Goal: Contribute content

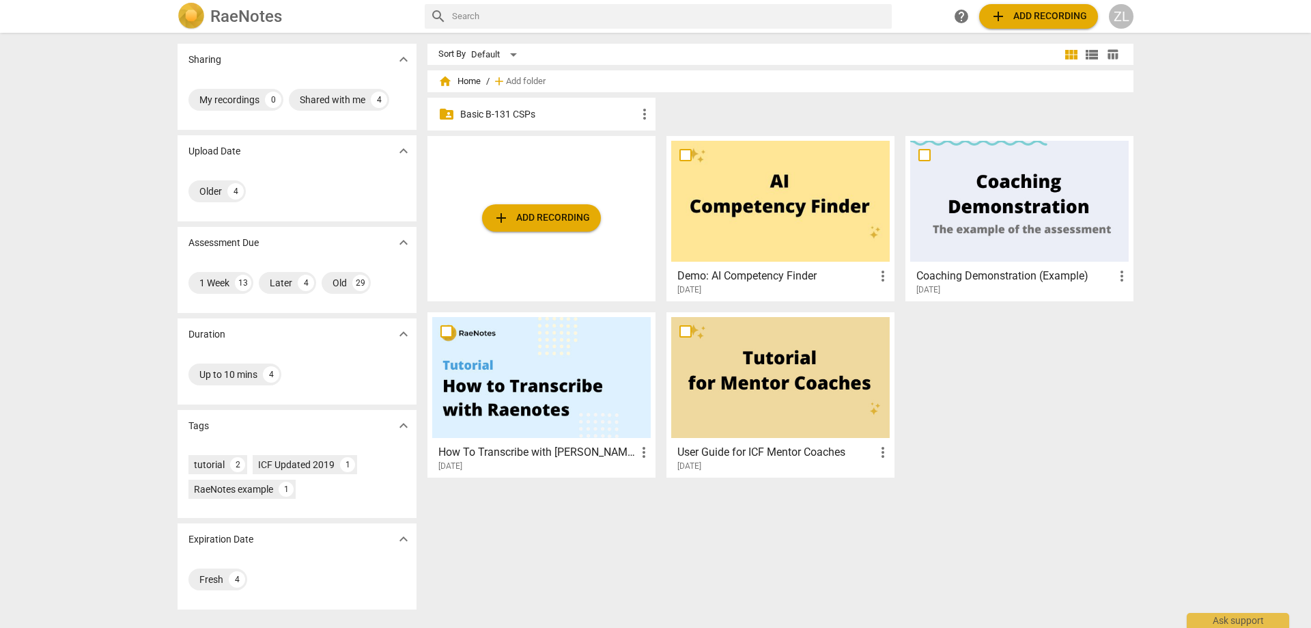
click at [591, 117] on p "Basic B-131 CSPs" at bounding box center [548, 114] width 176 height 14
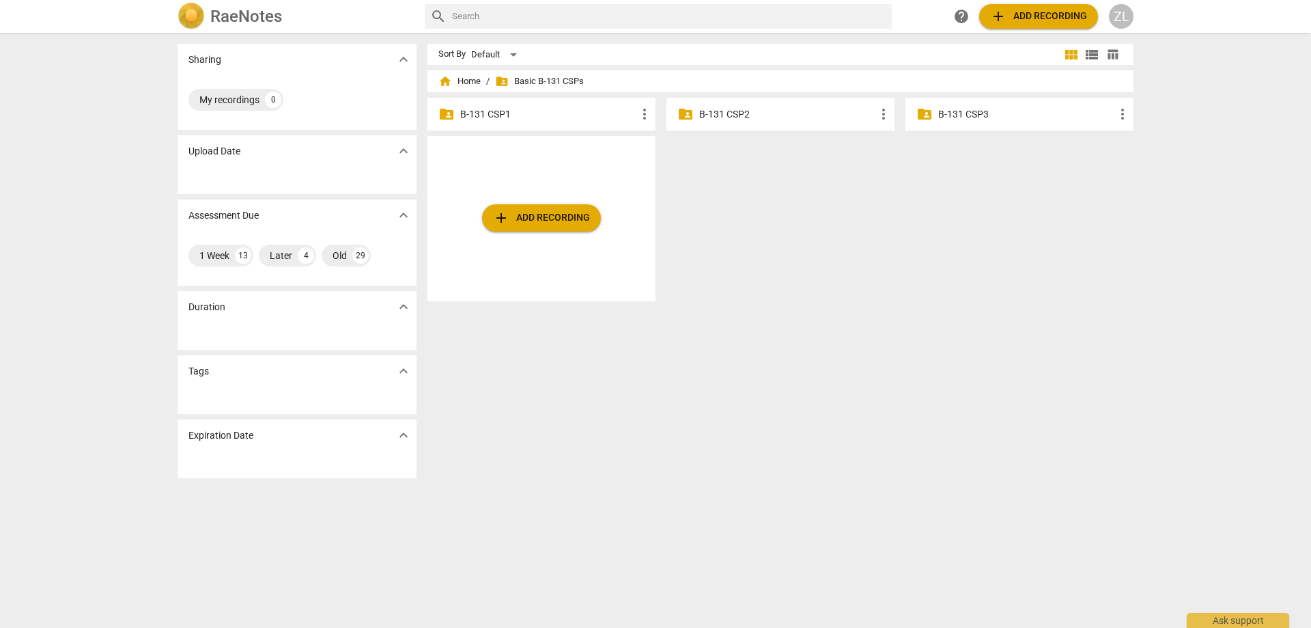
click at [990, 116] on p "B-131 CSP3" at bounding box center [1026, 114] width 176 height 14
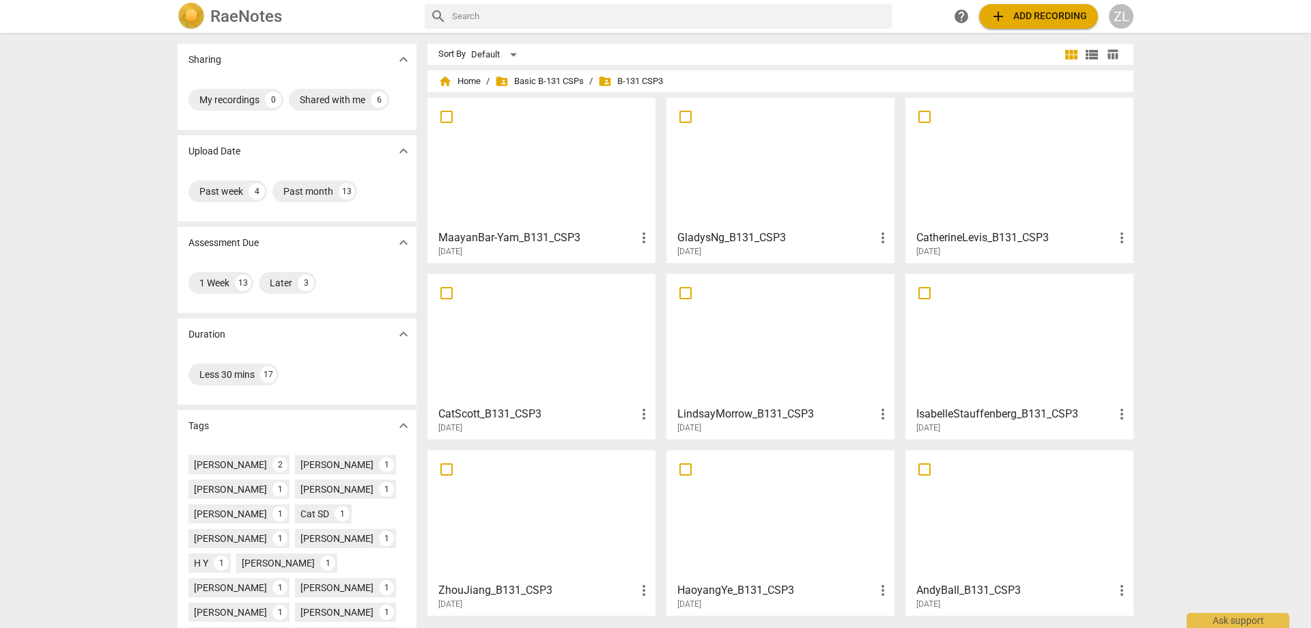
click at [467, 318] on div at bounding box center [541, 339] width 219 height 121
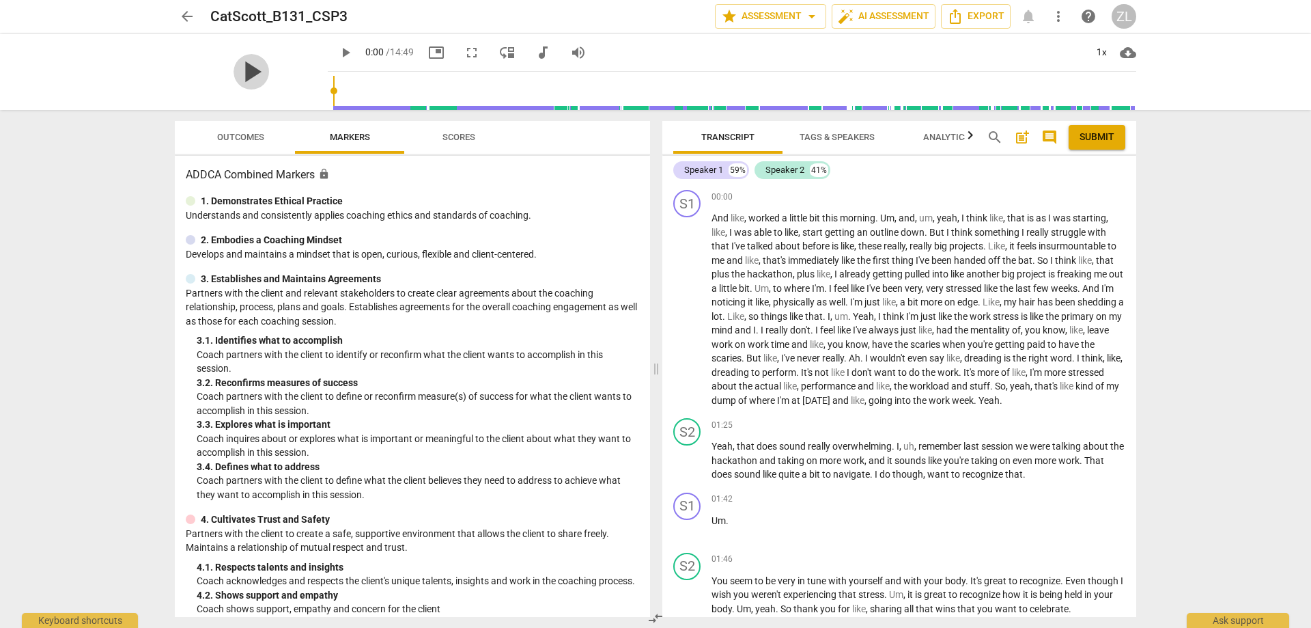
click at [234, 66] on span "play_arrow" at bounding box center [252, 72] width 36 height 36
click at [464, 55] on span "fullscreen" at bounding box center [472, 52] width 16 height 16
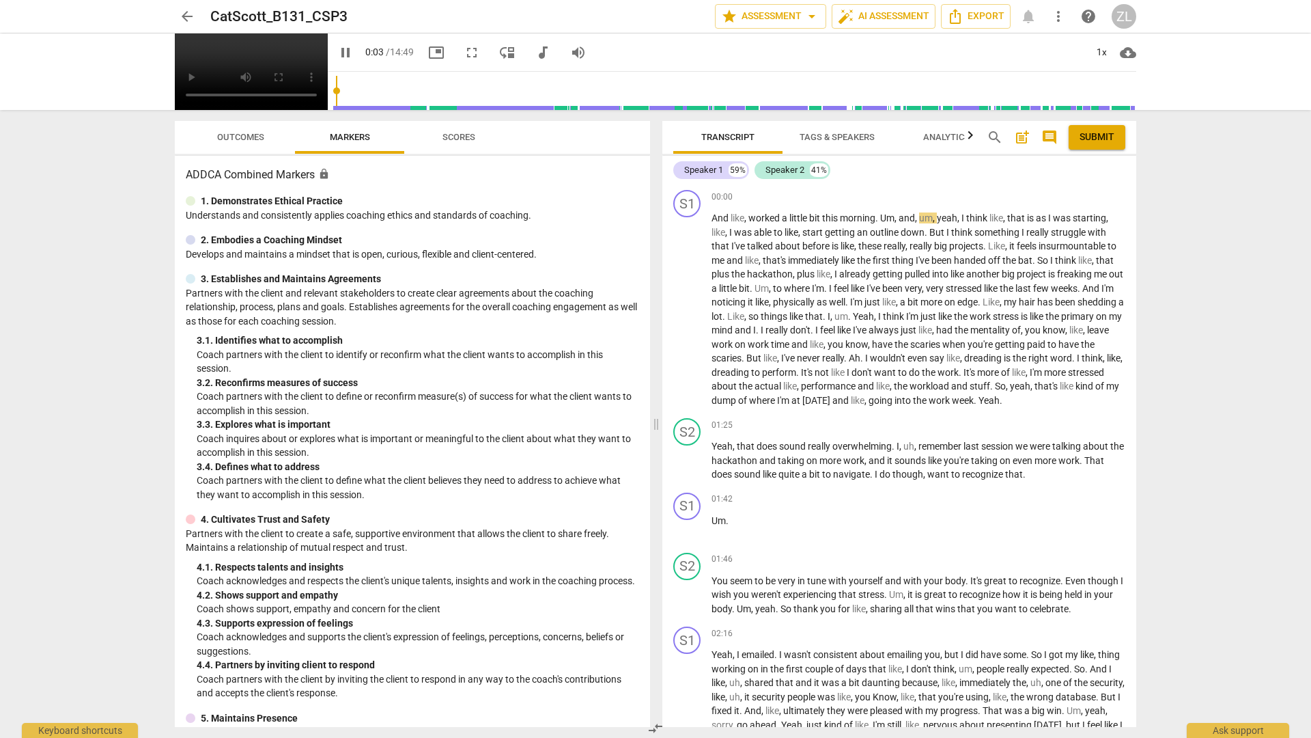
type input "3"
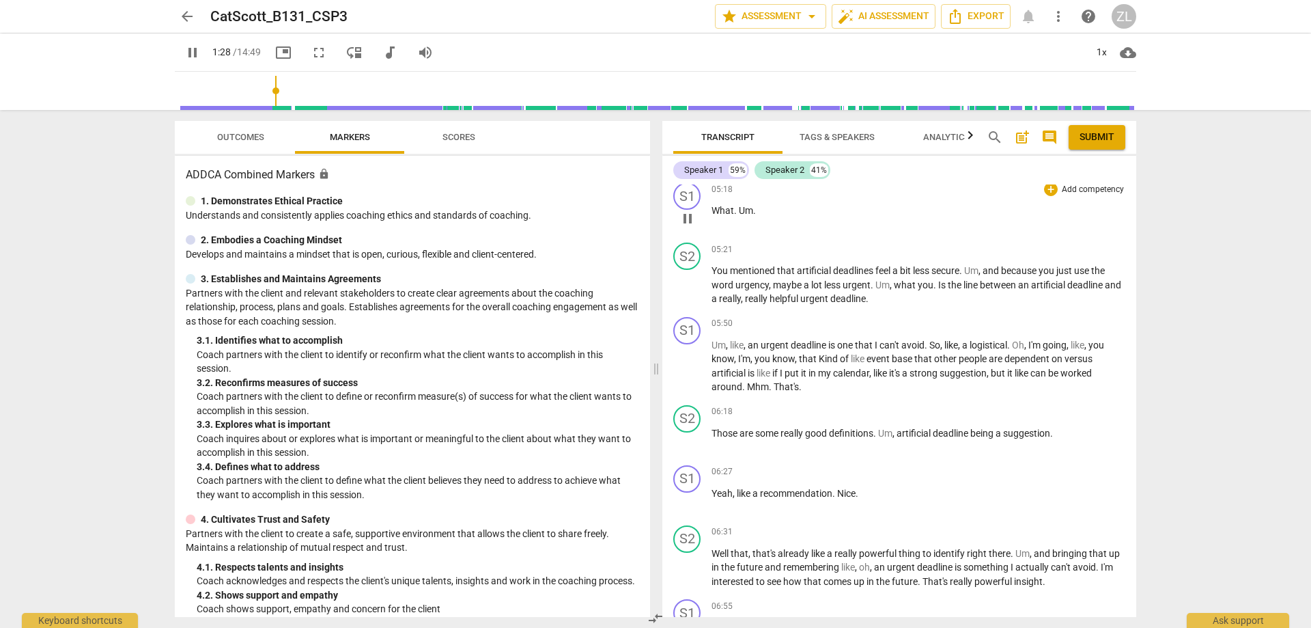
scroll to position [1298, 0]
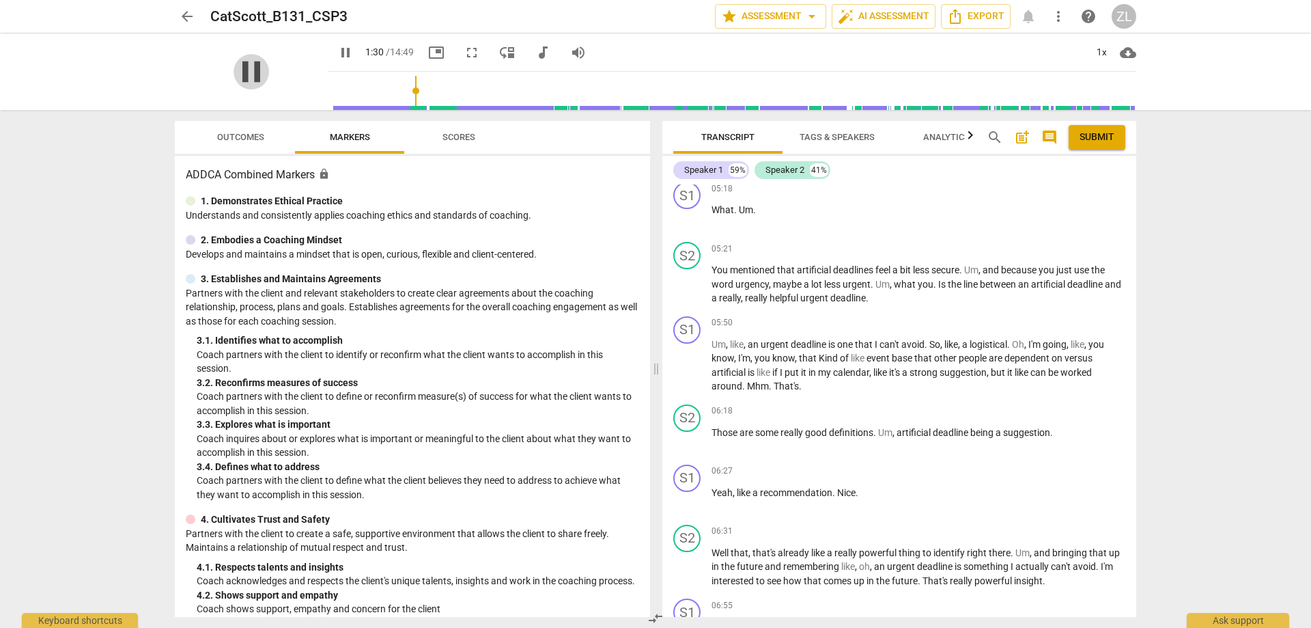
click at [249, 79] on span "pause" at bounding box center [252, 72] width 36 height 36
type input "91"
click at [186, 12] on span "arrow_back" at bounding box center [187, 16] width 16 height 16
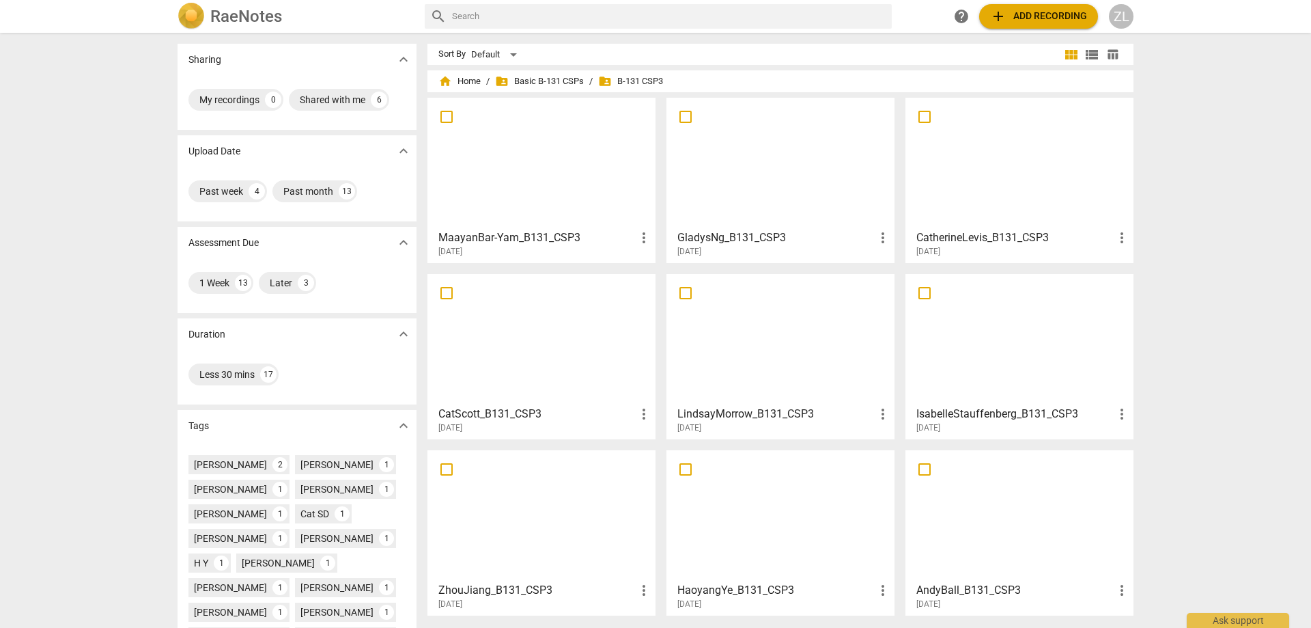
click at [1038, 27] on button "add Add recording" at bounding box center [1038, 16] width 119 height 25
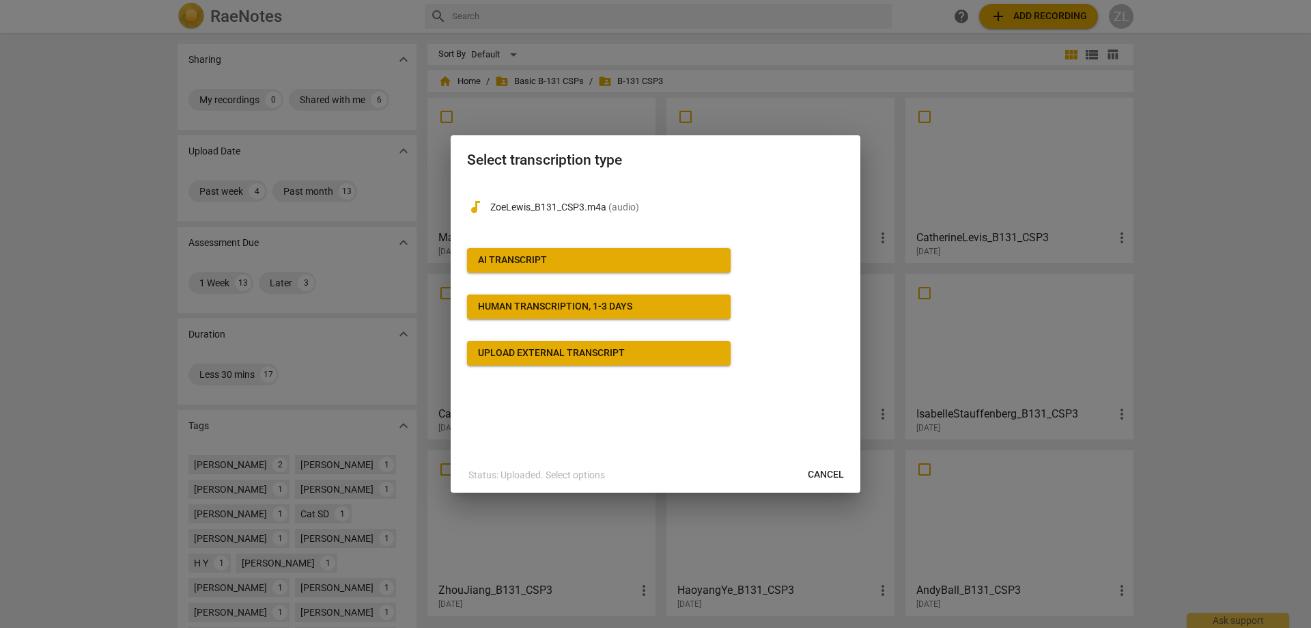
click at [686, 252] on button "AI Transcript" at bounding box center [599, 260] width 264 height 25
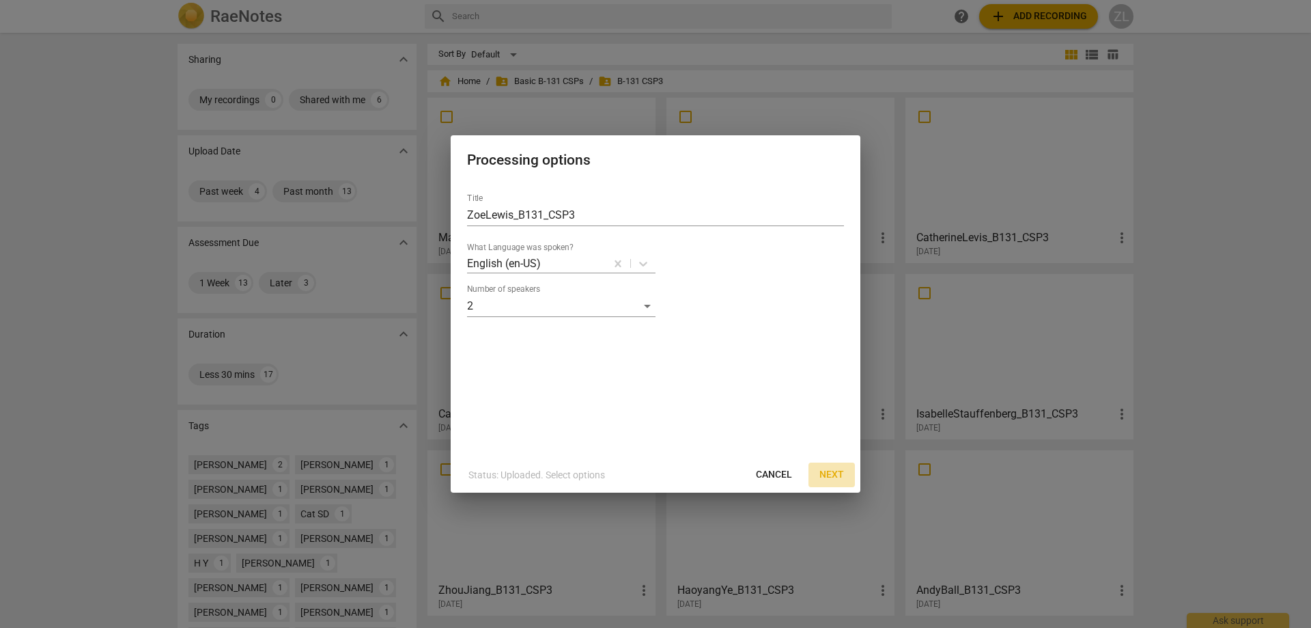
click at [836, 475] on span "Next" at bounding box center [832, 475] width 25 height 14
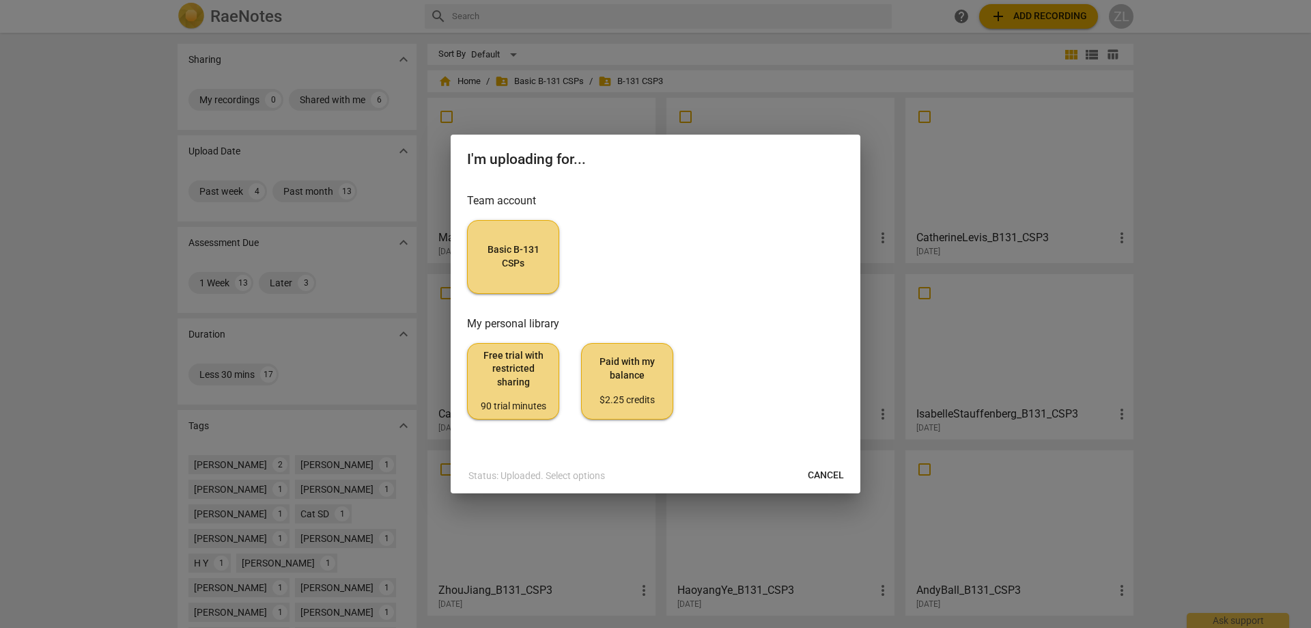
click at [548, 275] on button "Basic B-131 CSPs" at bounding box center [513, 257] width 92 height 74
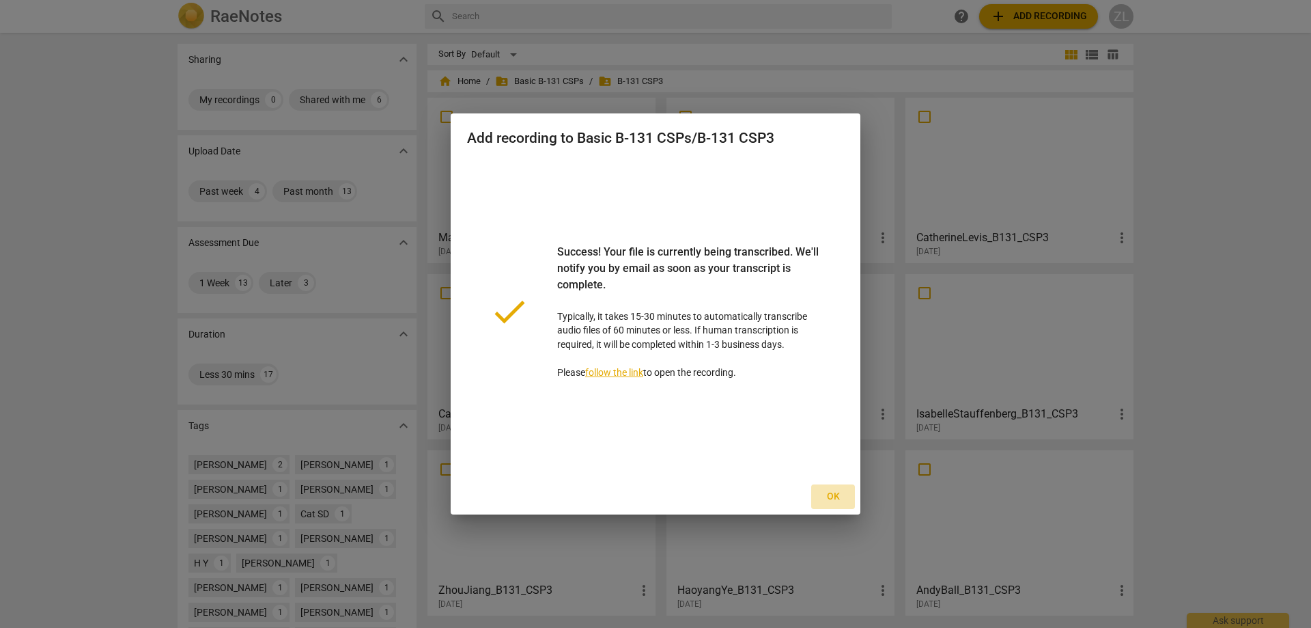
click at [846, 493] on button "Ok" at bounding box center [833, 496] width 44 height 25
